Goal: Check status: Check status

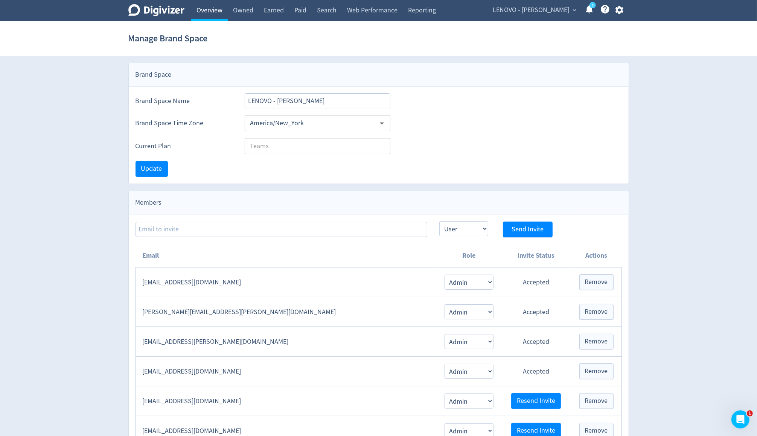
click at [215, 4] on link "Overview" at bounding box center [209, 10] width 37 height 21
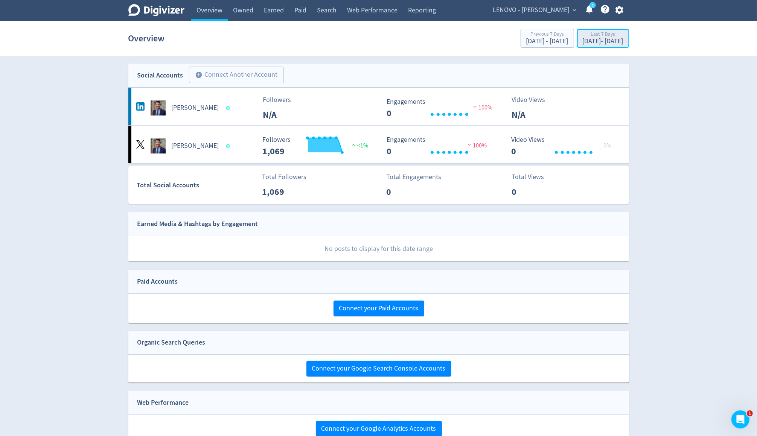
click at [589, 43] on div "[DATE] - [DATE]" at bounding box center [603, 41] width 41 height 7
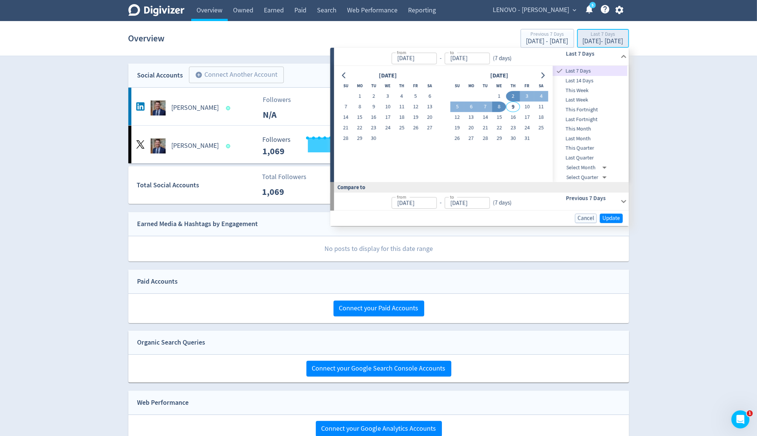
type input "[DATE]"
click at [585, 160] on span "Last Quarter" at bounding box center [590, 158] width 75 height 8
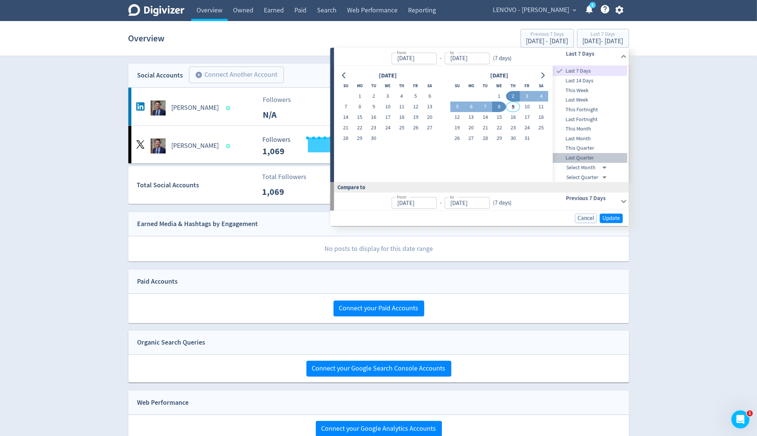
type input "[DATE]"
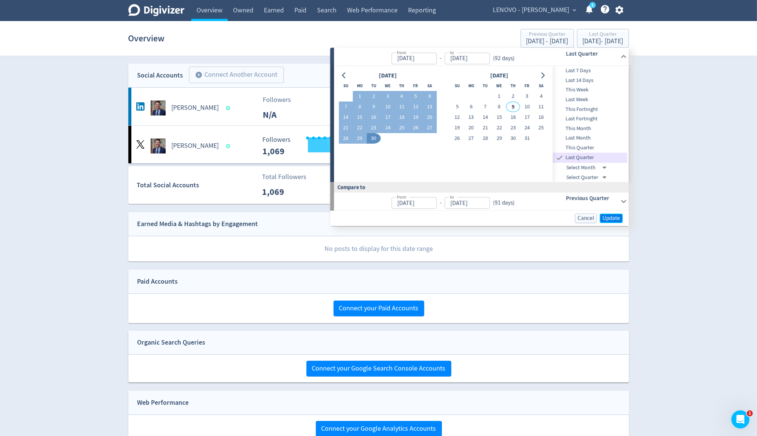
click at [605, 216] on span "Update" at bounding box center [611, 219] width 18 height 6
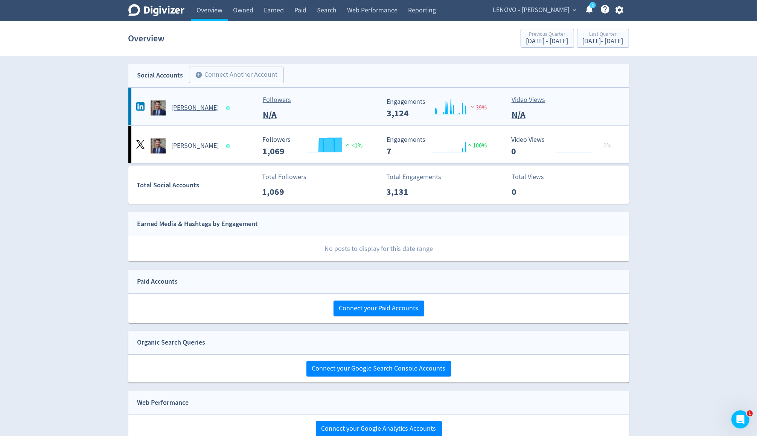
click at [225, 119] on Zielinski-platform2 "[PERSON_NAME] Followers N/A Created with Highcharts 10.3.3 Engagements 3,124 39…" at bounding box center [378, 107] width 501 height 38
